Goal: Book appointment/travel/reservation

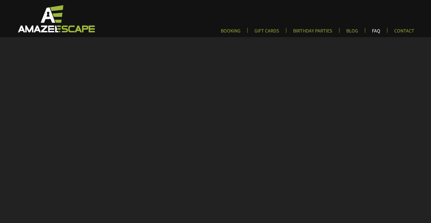
click at [373, 31] on link "FAQ" at bounding box center [376, 33] width 18 height 10
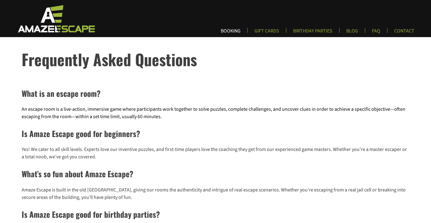
click at [240, 33] on link "BOOKING" at bounding box center [231, 33] width 30 height 10
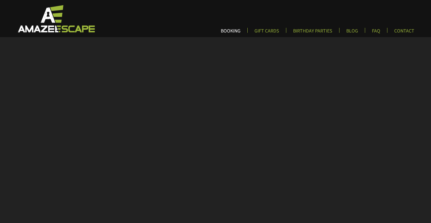
click at [245, 30] on link "BOOKING" at bounding box center [231, 33] width 30 height 10
click at [232, 28] on link "BOOKING" at bounding box center [231, 33] width 30 height 10
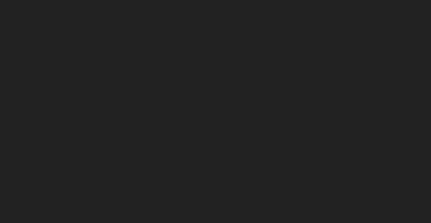
scroll to position [122, 0]
